Goal: Information Seeking & Learning: Learn about a topic

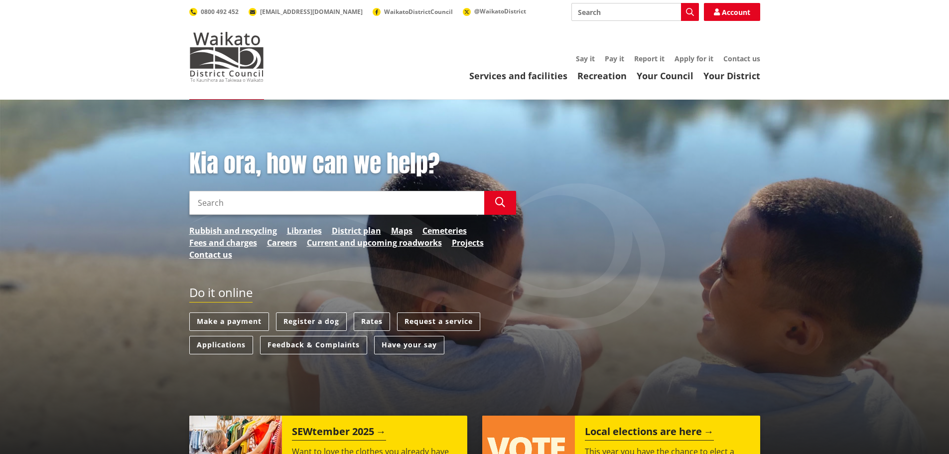
click at [219, 204] on input "Search" at bounding box center [336, 203] width 295 height 24
type input "subdivide"
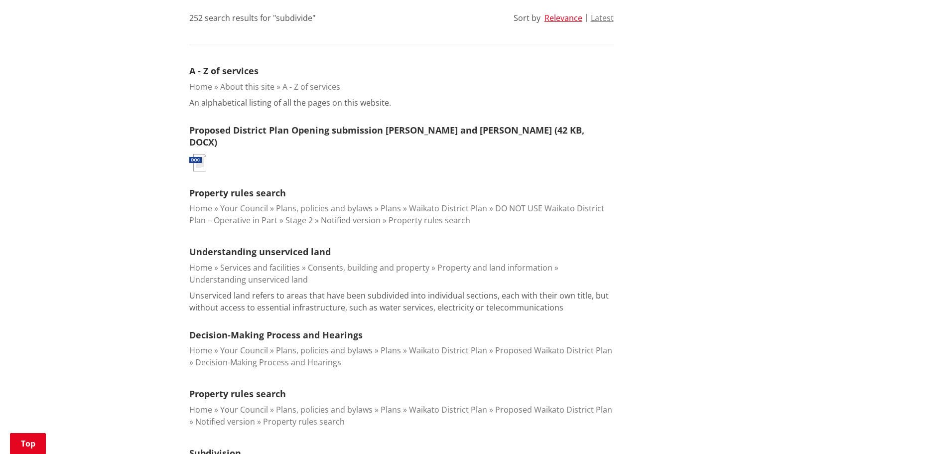
scroll to position [448, 0]
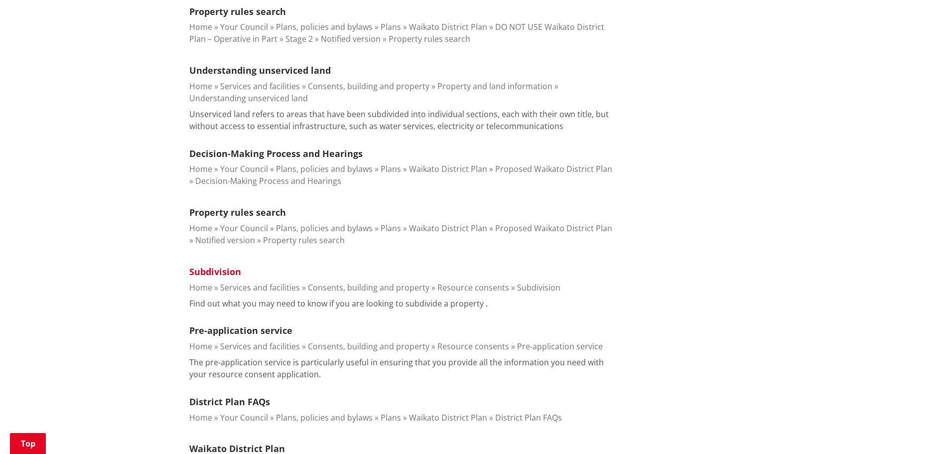
click at [226, 265] on link "Subdivision" at bounding box center [215, 271] width 52 height 12
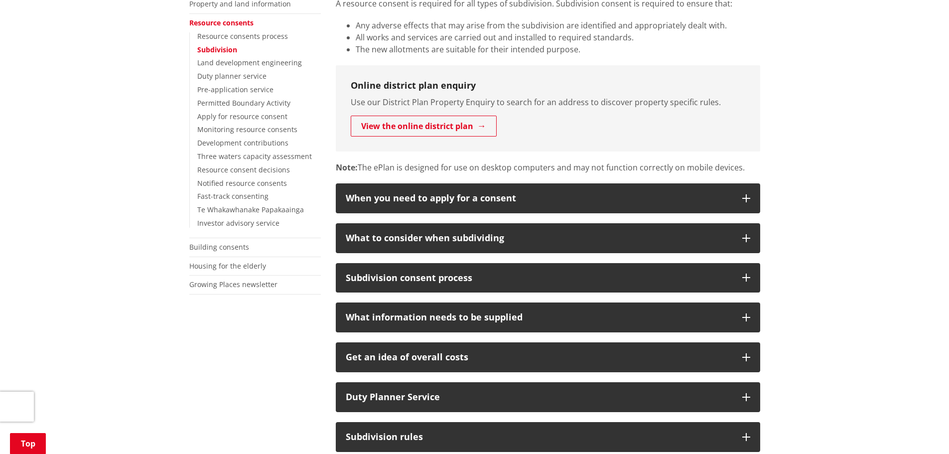
scroll to position [249, 0]
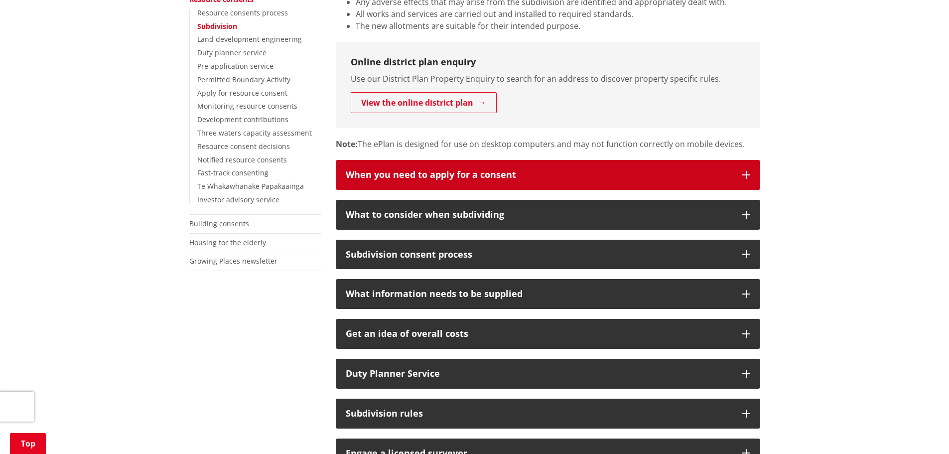
click at [743, 177] on icon "button" at bounding box center [746, 175] width 8 height 8
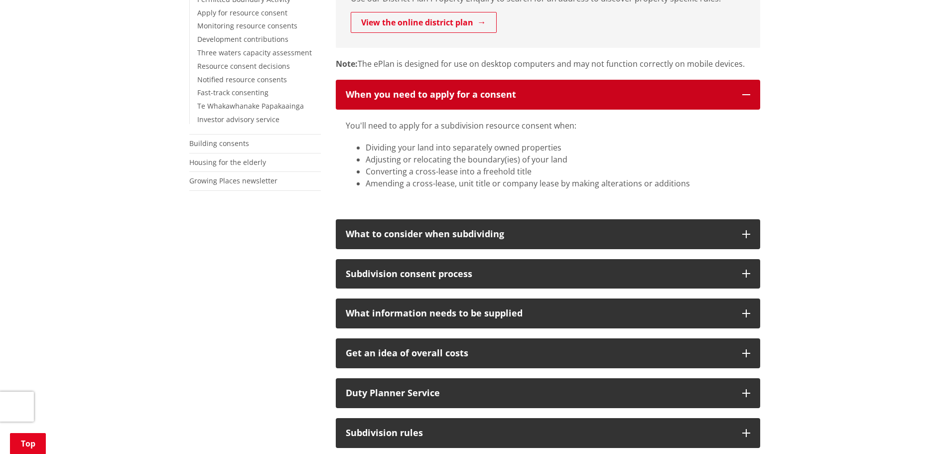
scroll to position [349, 0]
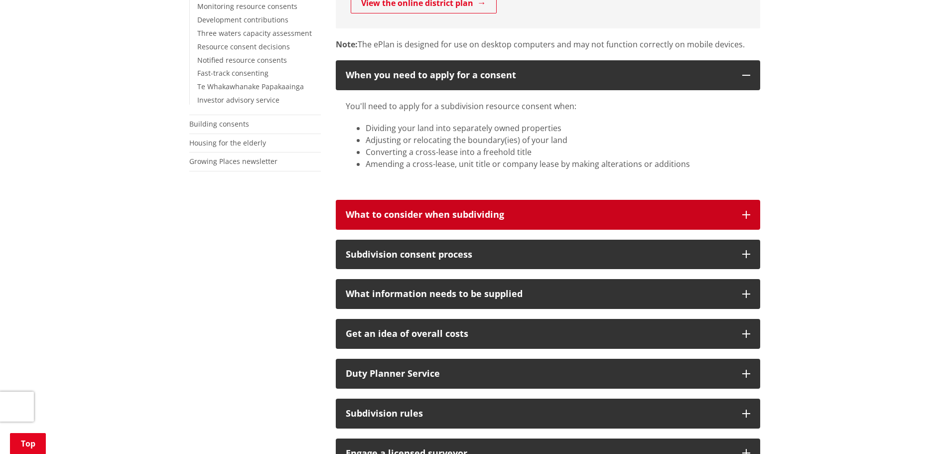
click at [752, 213] on button "What to consider when subdividing" at bounding box center [548, 215] width 424 height 30
